Goal: Information Seeking & Learning: Learn about a topic

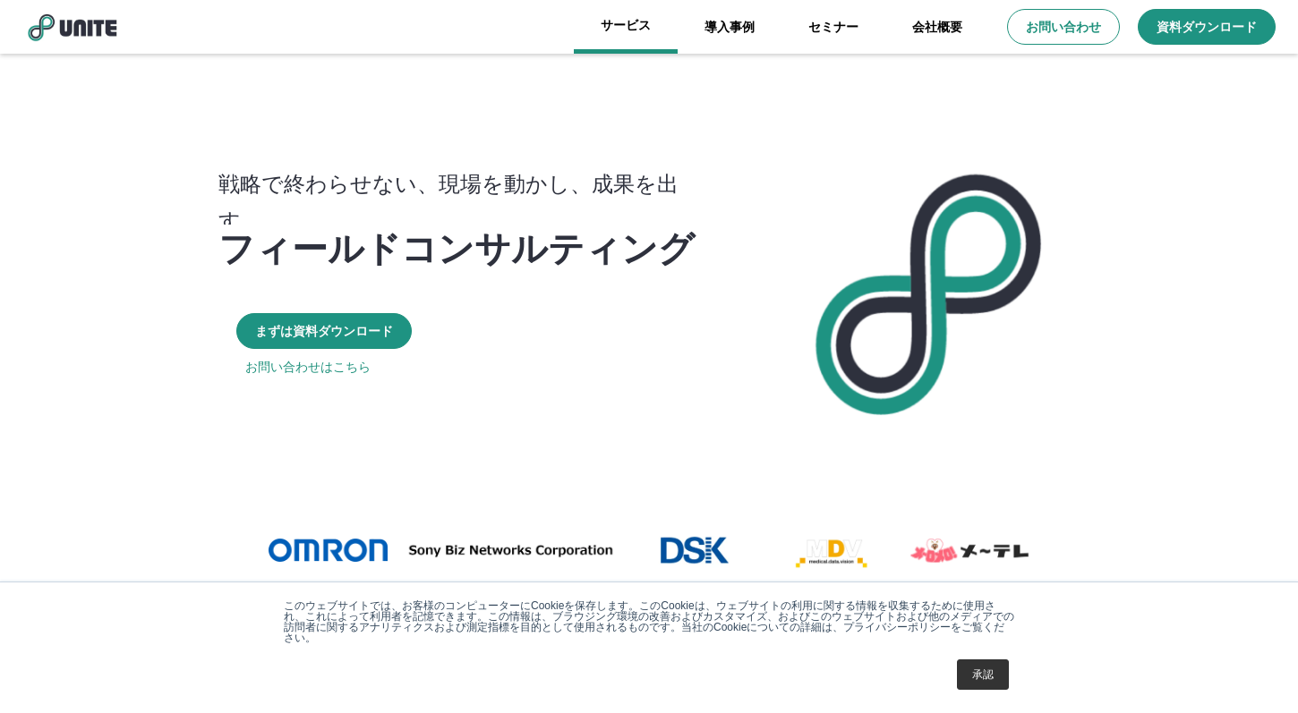
click at [648, 27] on link "サービス" at bounding box center [626, 27] width 104 height 54
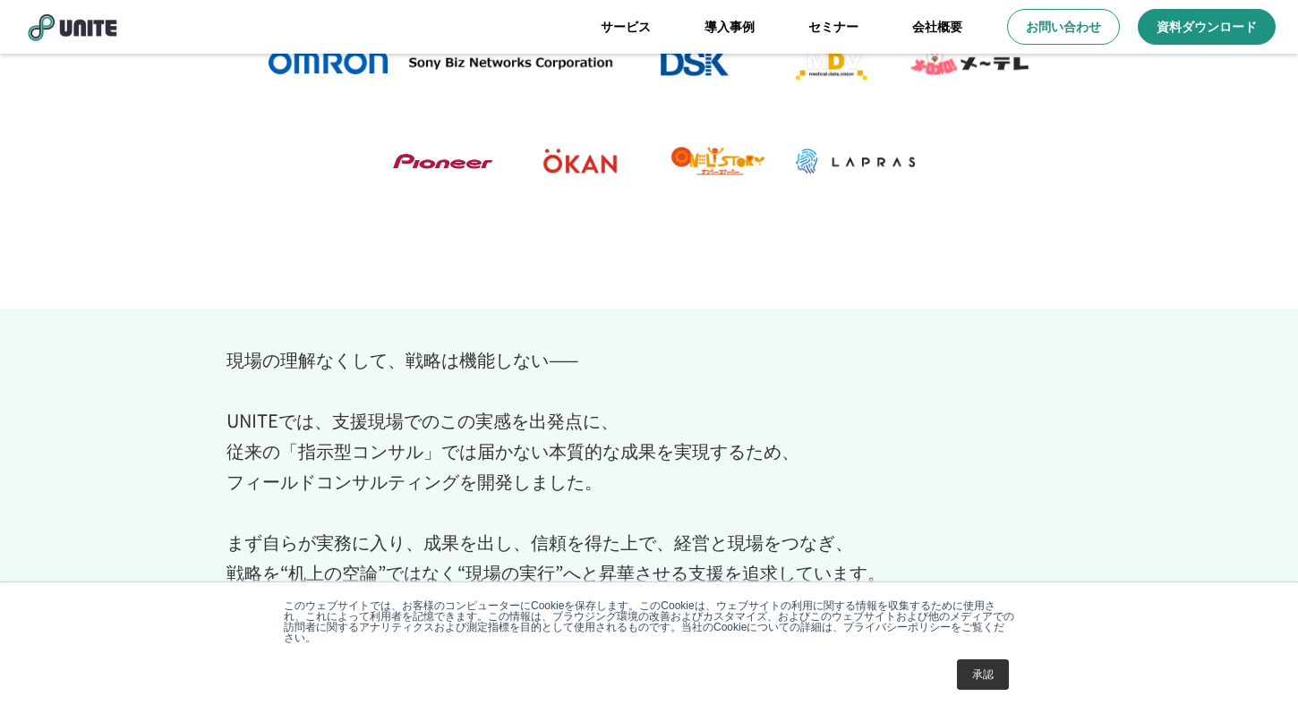
scroll to position [422, 0]
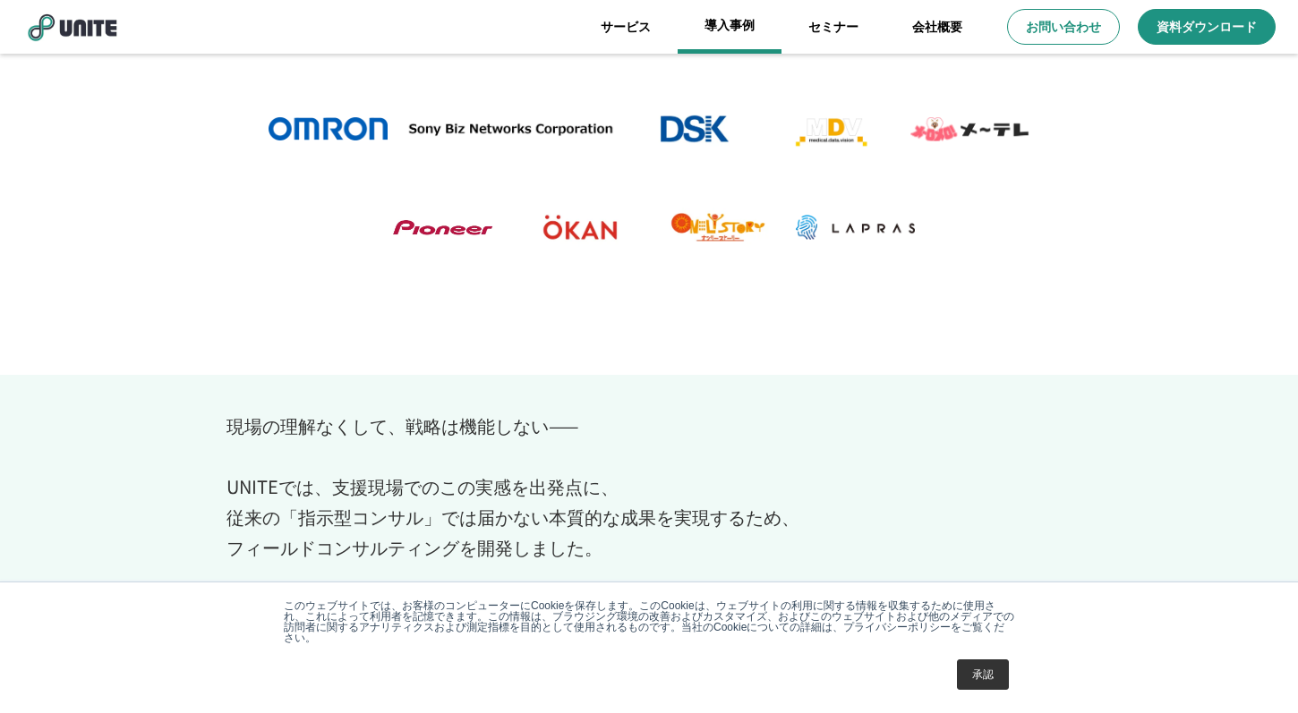
click at [754, 29] on link "導入事例" at bounding box center [729, 27] width 104 height 54
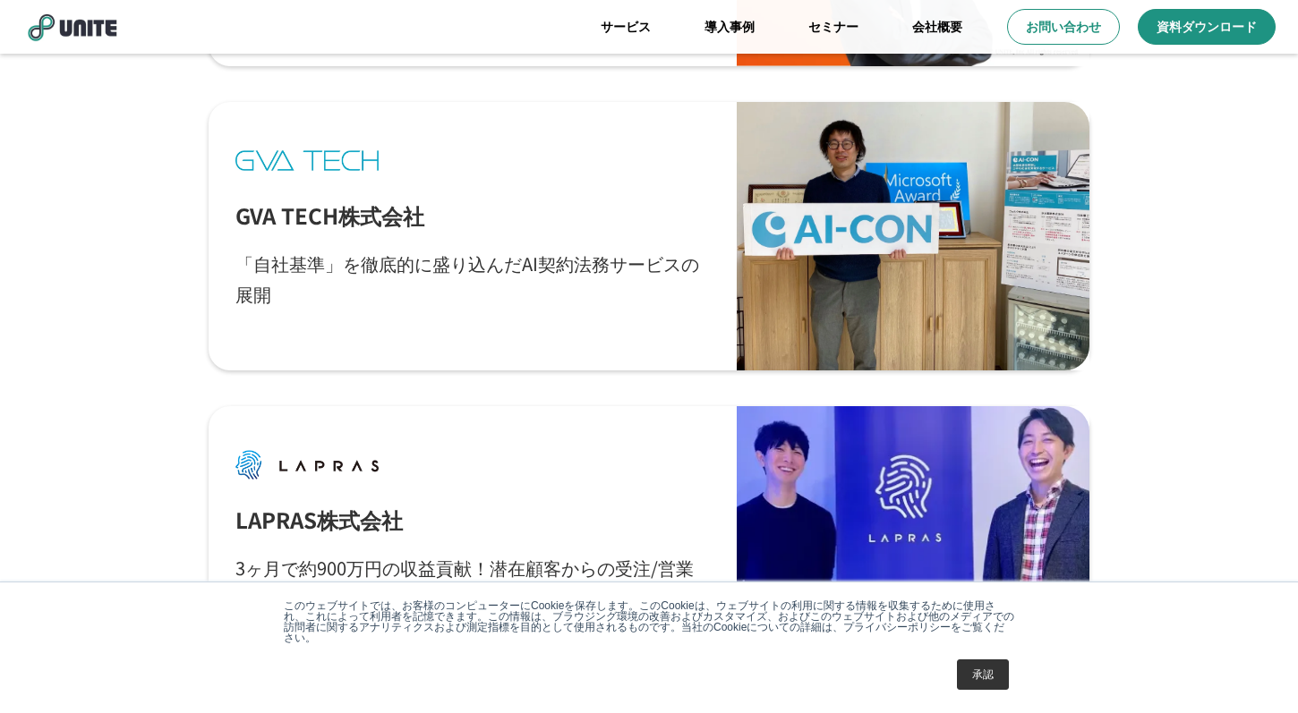
scroll to position [2490, 0]
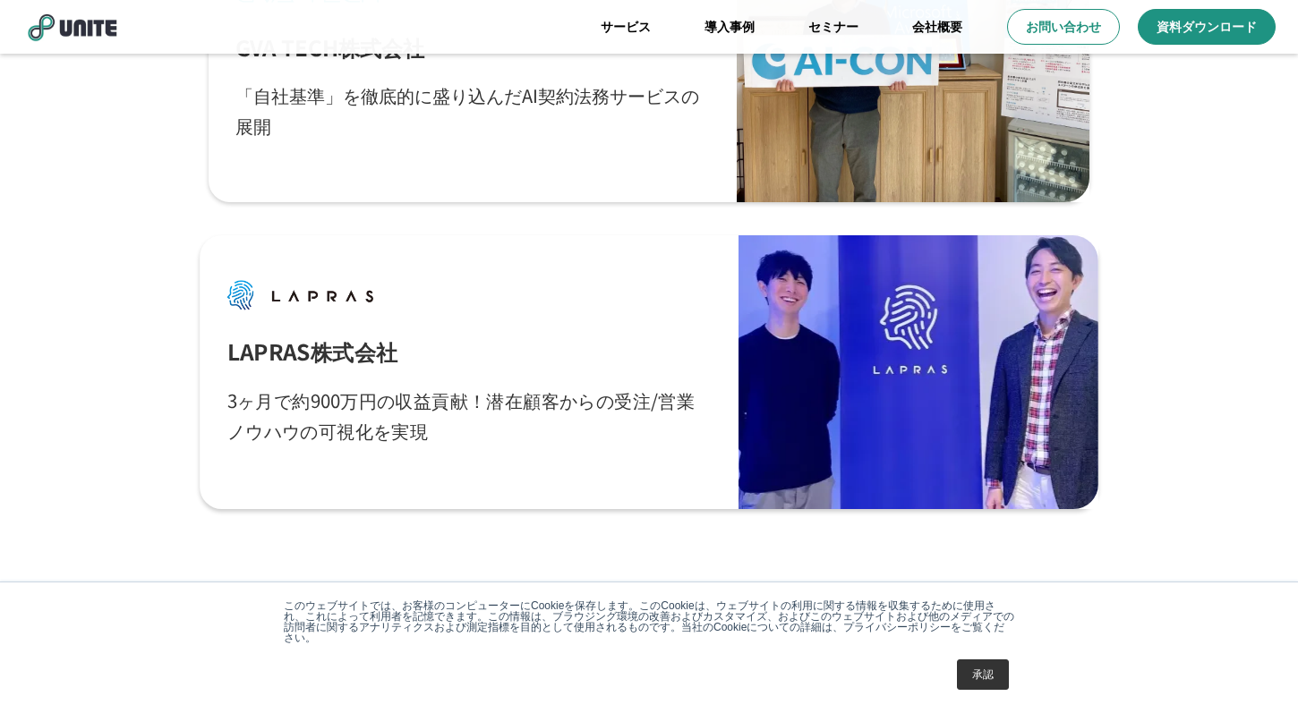
click at [586, 330] on div "LAPRAS株式会社 3ヶ月で約900万円の収益貢献！潜在顧客からの受注/営業ノウハウの可視化を実現" at bounding box center [469, 372] width 484 height 219
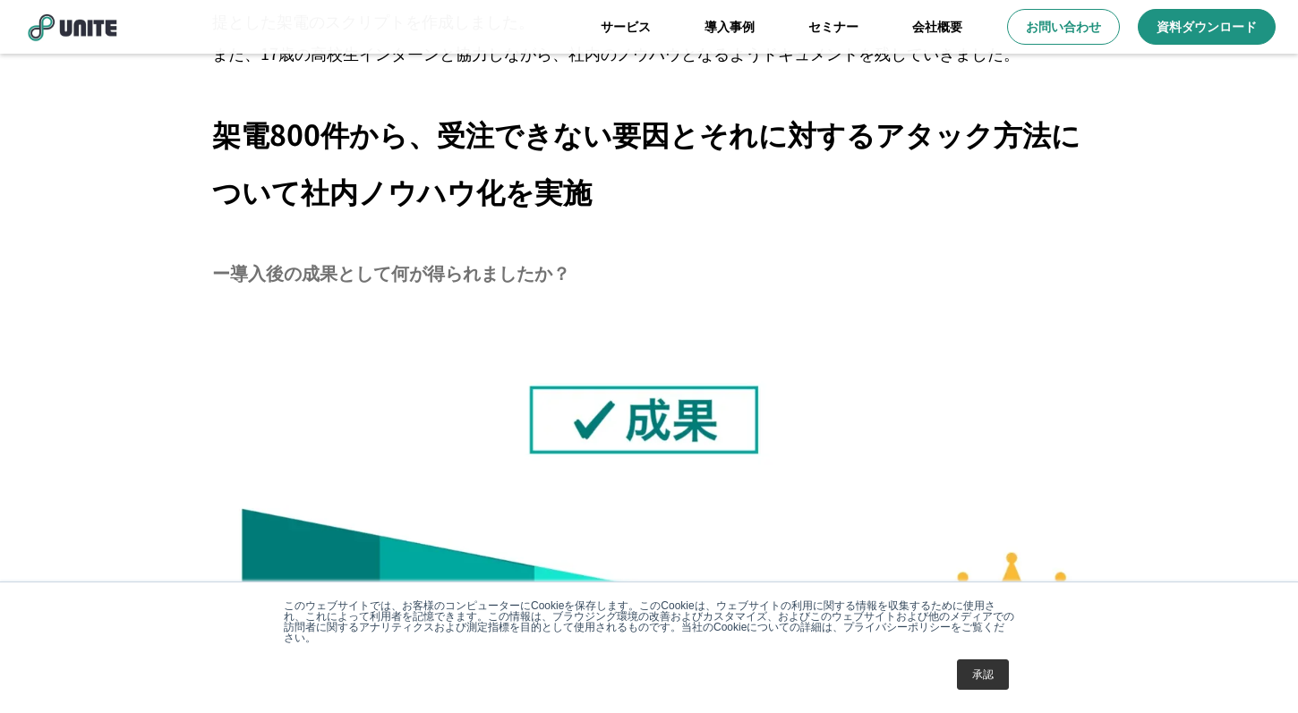
scroll to position [4597, 0]
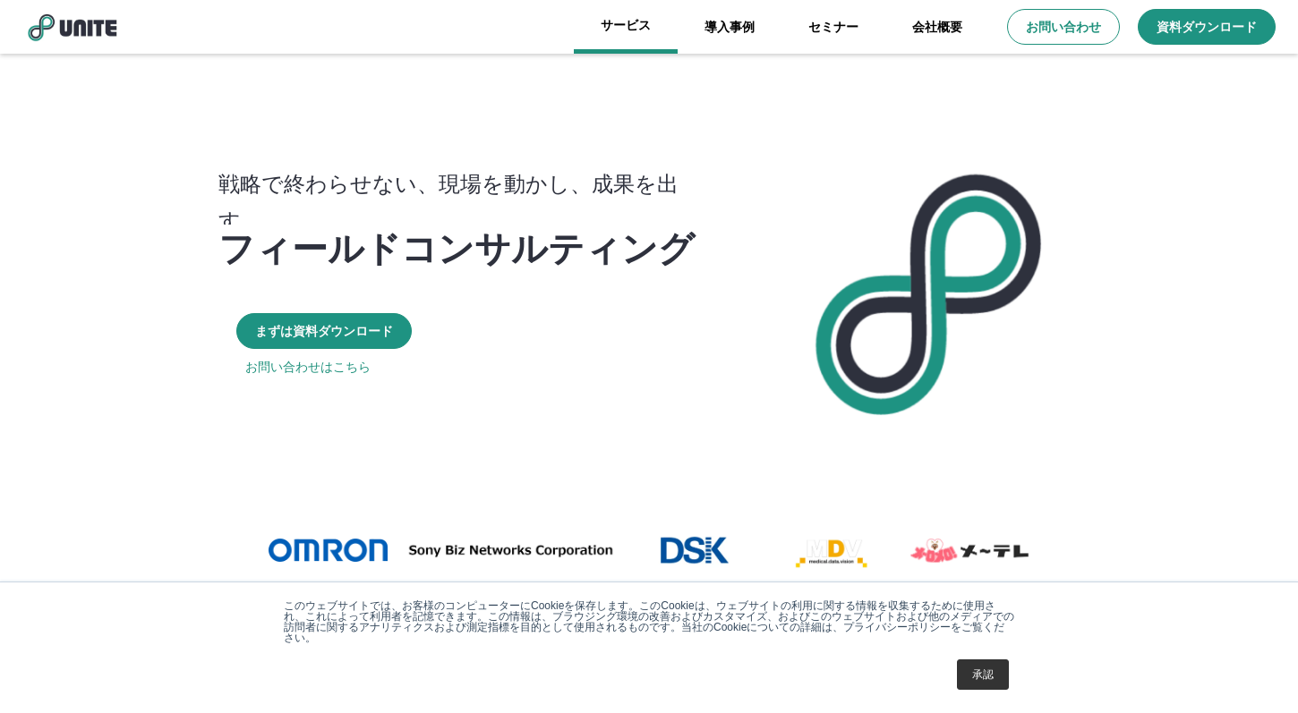
click at [624, 21] on link "サービス" at bounding box center [626, 27] width 104 height 54
click at [961, 22] on link "会社概要" at bounding box center [937, 27] width 104 height 54
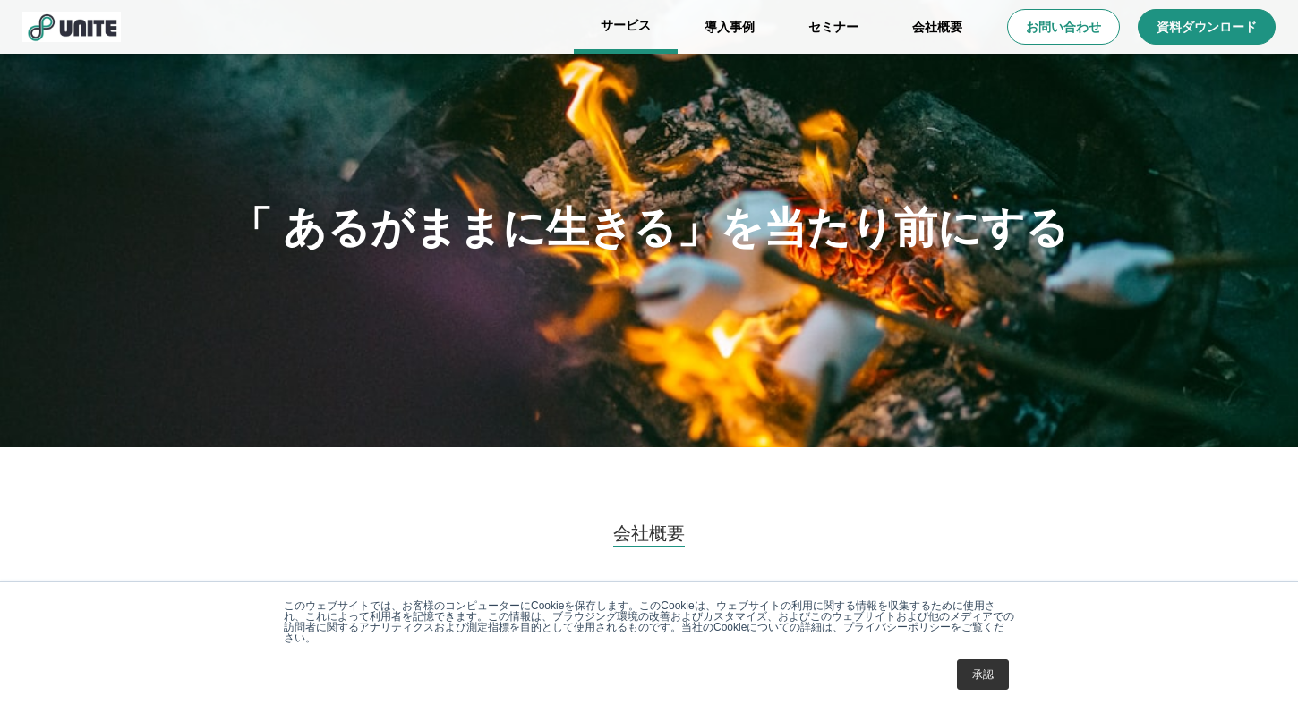
click at [631, 23] on link "サービス" at bounding box center [626, 27] width 104 height 54
click at [617, 26] on link "サービス" at bounding box center [626, 27] width 104 height 54
click at [753, 30] on link "導入事例" at bounding box center [729, 27] width 104 height 54
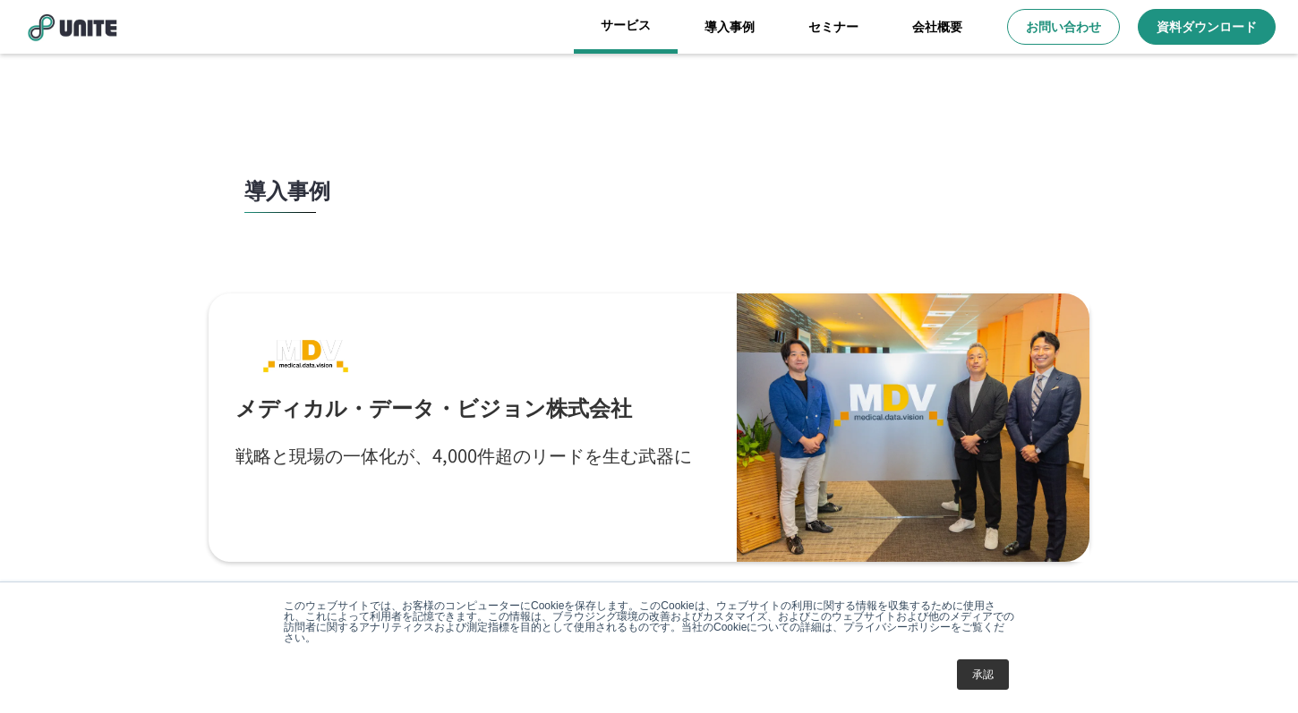
click at [638, 26] on link "サービス" at bounding box center [626, 27] width 104 height 54
click at [72, 24] on img at bounding box center [71, 27] width 98 height 30
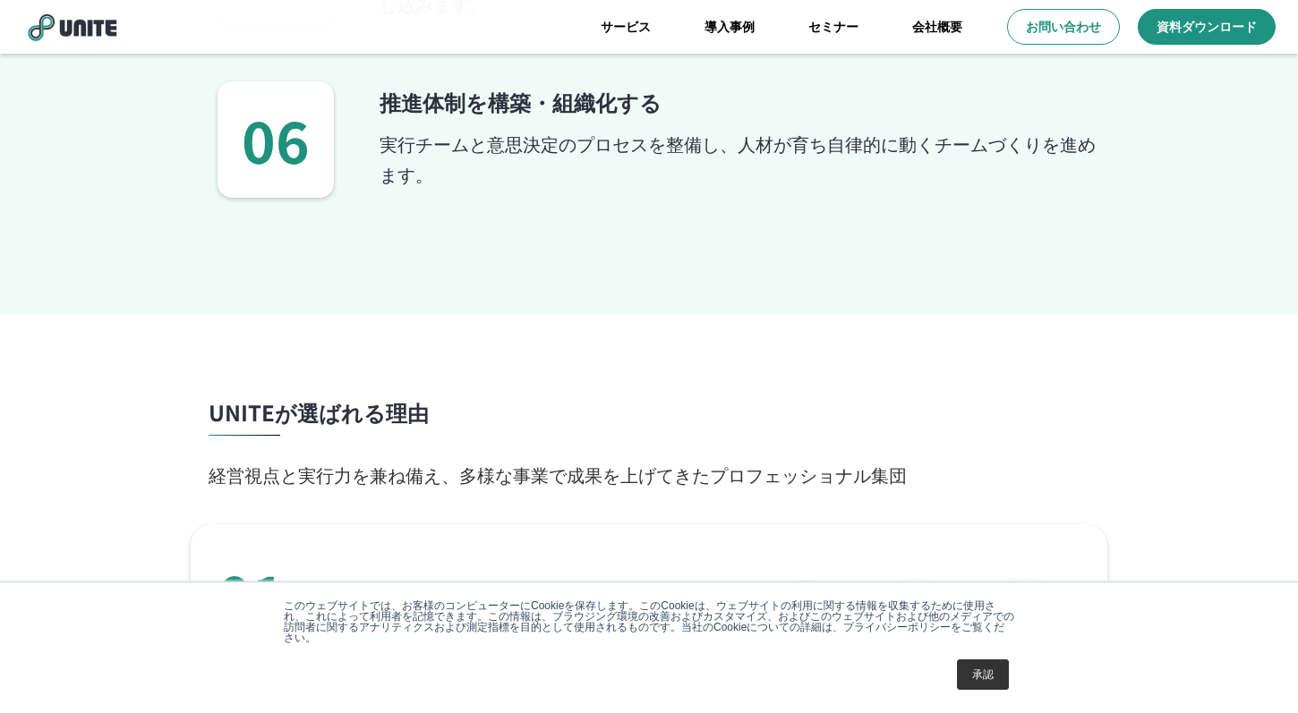
scroll to position [2773, 0]
